Goal: Task Accomplishment & Management: Manage account settings

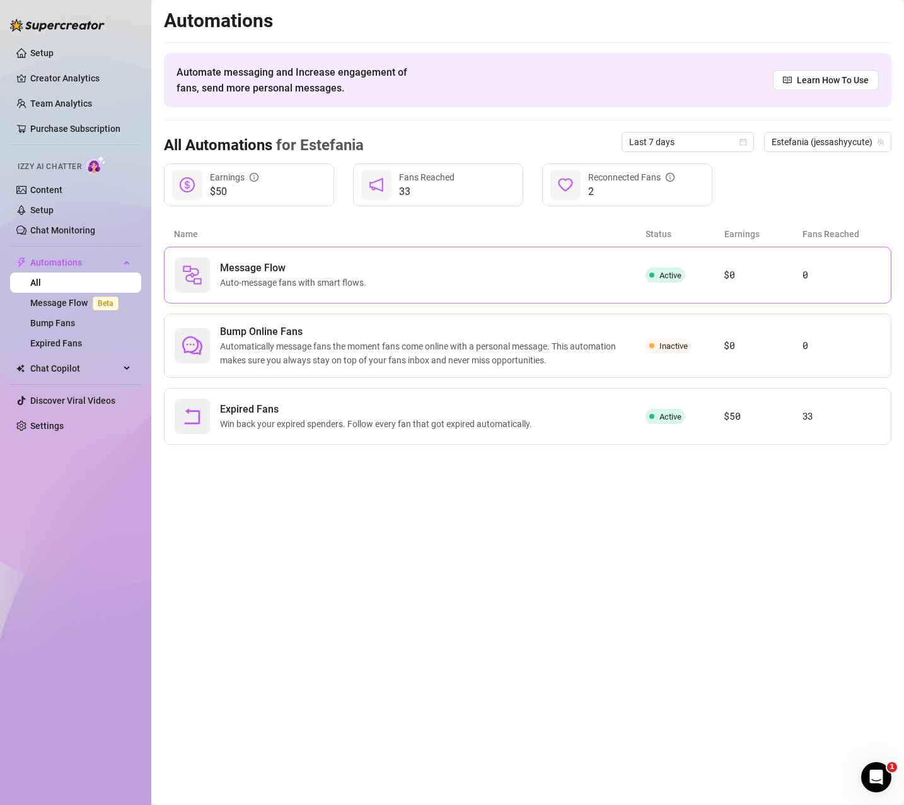
click at [407, 269] on div "Message Flow Auto-message fans with smart flows." at bounding box center [410, 274] width 471 height 35
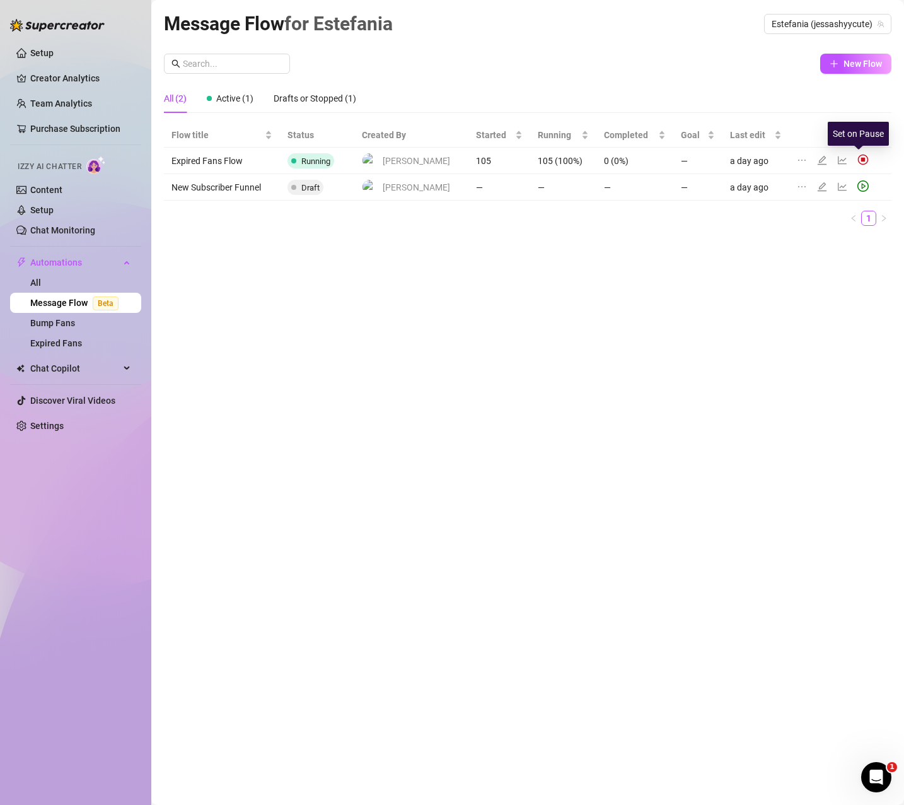
click at [858, 157] on img at bounding box center [863, 159] width 11 height 11
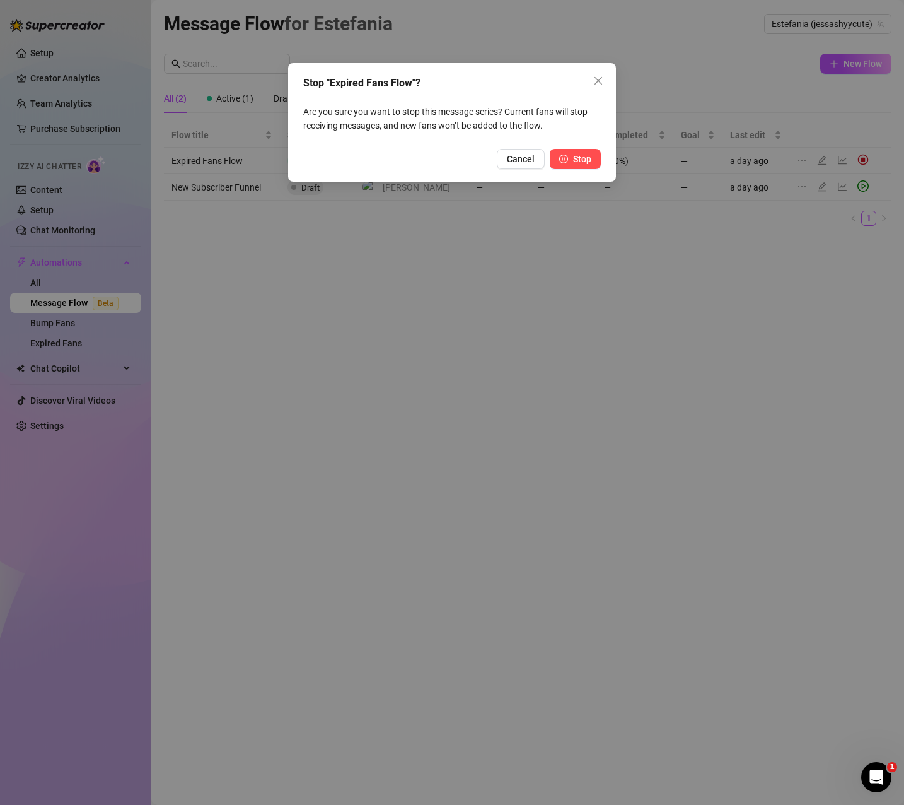
click at [592, 162] on button "Stop" at bounding box center [575, 159] width 51 height 20
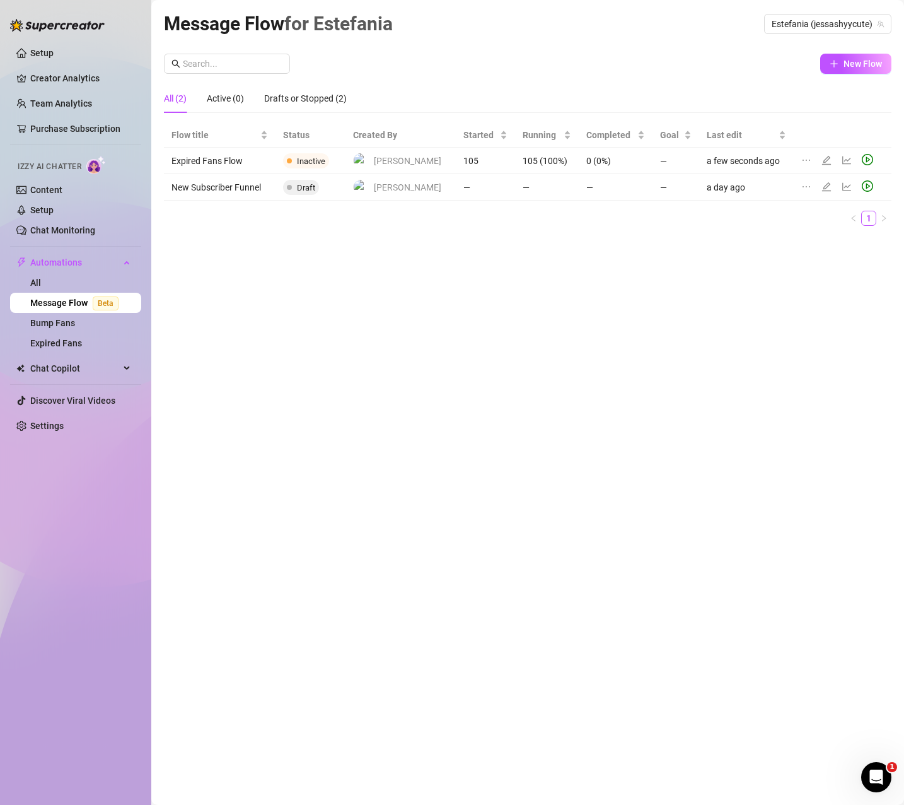
click at [409, 343] on div "Message Flow for [PERSON_NAME] [PERSON_NAME] (jessashyycute) New Flow All (2) A…" at bounding box center [528, 388] width 728 height 758
